Goal: Check status: Check status

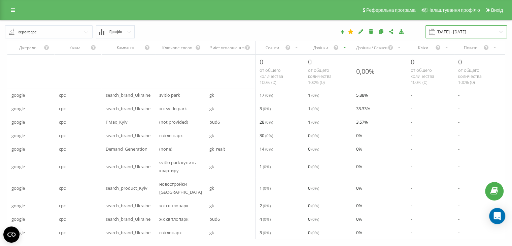
click at [452, 31] on input "[DATE] - [DATE]" at bounding box center [465, 31] width 81 height 13
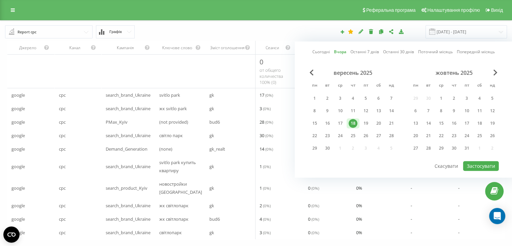
click at [320, 51] on link "Сьогодні" at bounding box center [321, 52] width 18 height 6
click at [471, 161] on button "Застосувати" at bounding box center [481, 166] width 36 height 10
type input "[DATE] - [DATE]"
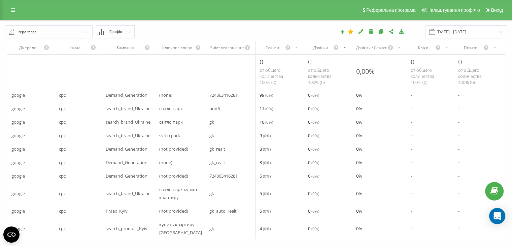
scroll to position [21, 0]
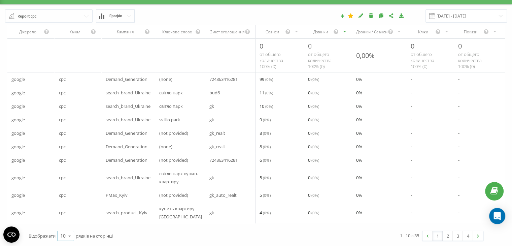
click at [70, 236] on icon at bounding box center [70, 235] width 10 height 13
drag, startPoint x: 65, startPoint y: 215, endPoint x: 205, endPoint y: 232, distance: 141.0
click at [65, 215] on span "50" at bounding box center [62, 216] width 5 height 6
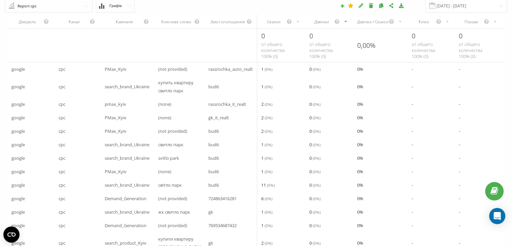
scroll to position [0, 0]
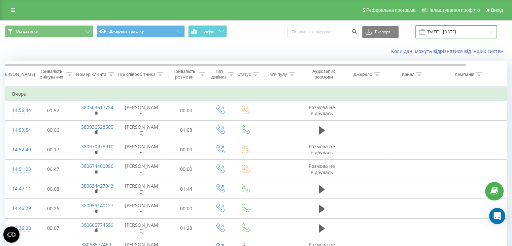
click at [448, 30] on input "17.09.2025 - 18.09.2025" at bounding box center [455, 31] width 81 height 13
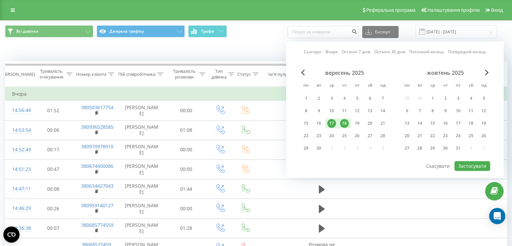
click at [319, 53] on link "Сьогодні" at bounding box center [313, 52] width 18 height 6
click at [467, 165] on button "Застосувати" at bounding box center [472, 166] width 36 height 10
type input "[DATE] - [DATE]"
